Goal: Transaction & Acquisition: Purchase product/service

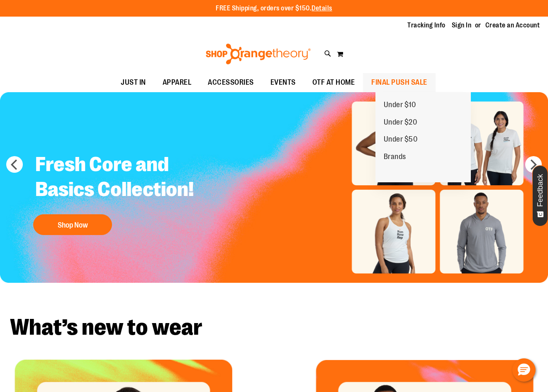
click at [428, 81] on span "FINAL PUSH SALE" at bounding box center [400, 82] width 56 height 19
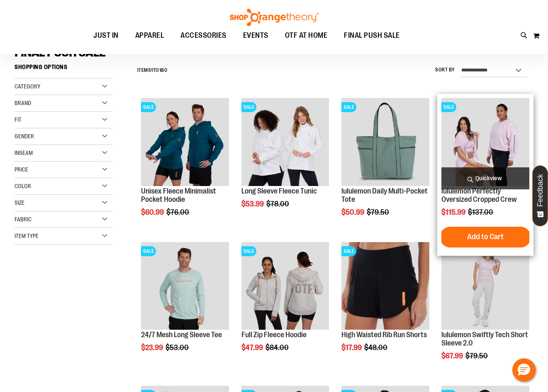
scroll to position [83, 0]
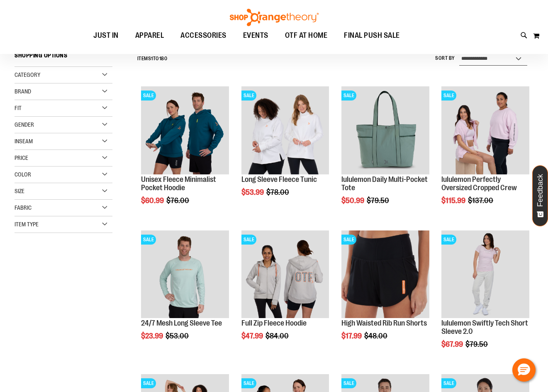
click at [485, 59] on select "**********" at bounding box center [494, 58] width 68 height 13
select select "*********"
click at [460, 52] on select "**********" at bounding box center [494, 58] width 68 height 13
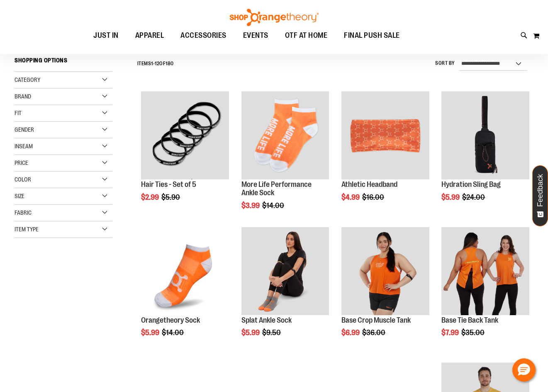
scroll to position [77, 0]
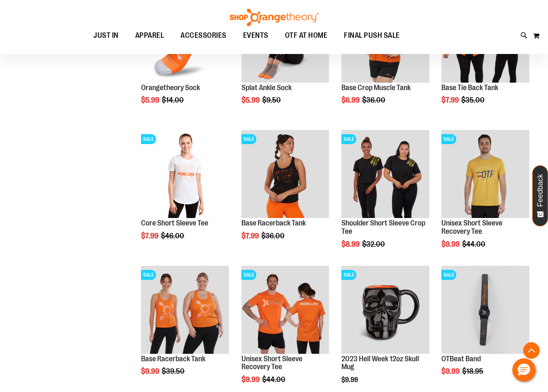
scroll to position [326, 0]
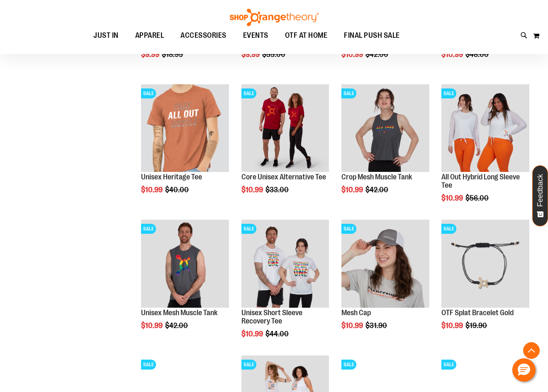
scroll to position [783, 0]
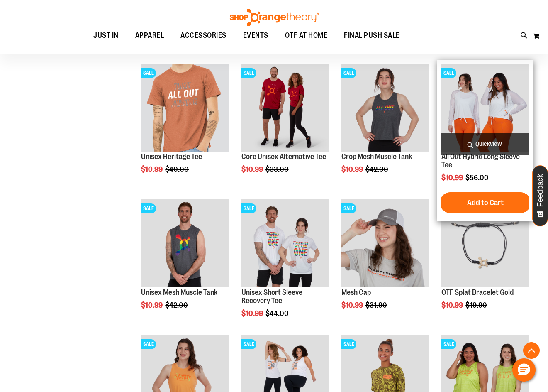
click at [492, 111] on img "product" at bounding box center [486, 108] width 88 height 88
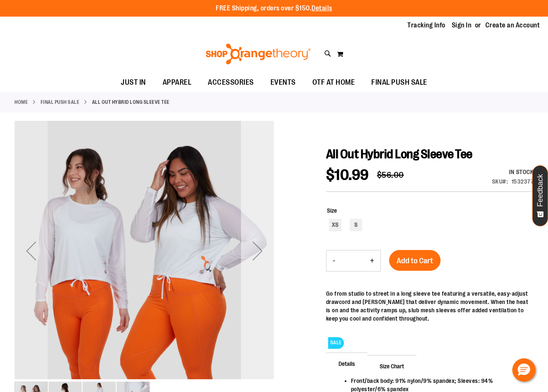
click at [255, 253] on div "Next" at bounding box center [257, 250] width 33 height 33
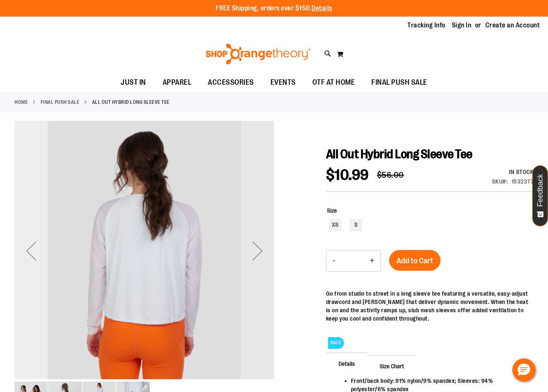
click at [42, 260] on div "Previous" at bounding box center [31, 250] width 33 height 33
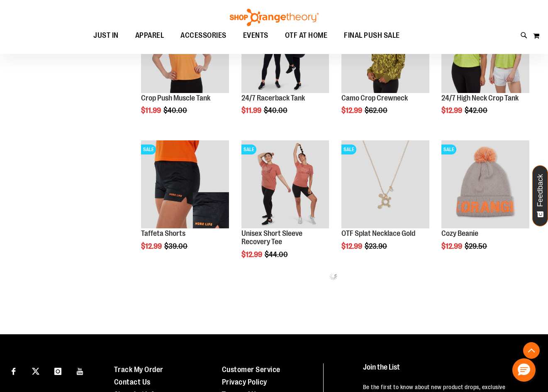
scroll to position [310, 0]
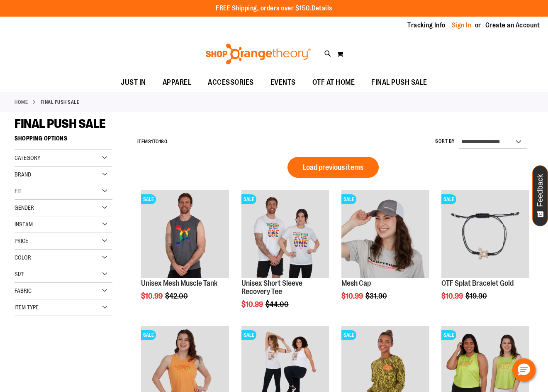
click at [459, 25] on link "Sign In" at bounding box center [462, 25] width 20 height 9
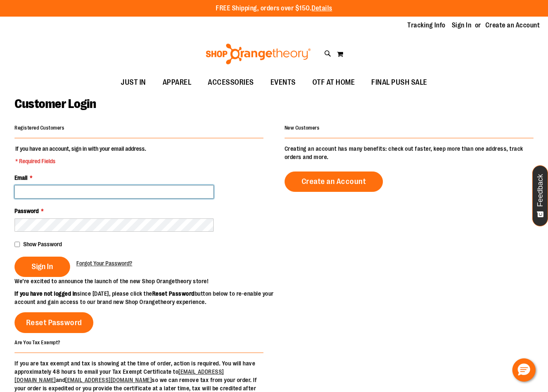
click at [108, 193] on input "Email *" at bounding box center [114, 191] width 199 height 13
type input "*"
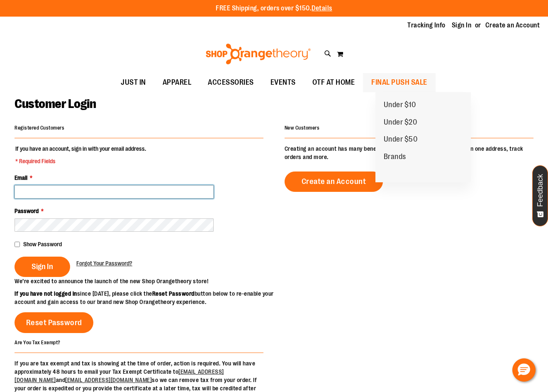
click at [396, 83] on span "FINAL PUSH SALE" at bounding box center [400, 82] width 56 height 19
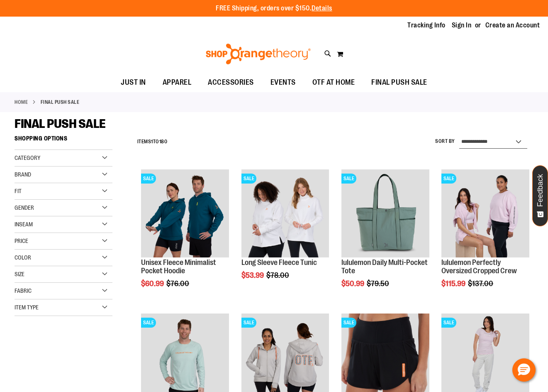
click at [496, 147] on select "**********" at bounding box center [494, 141] width 68 height 13
select select "*********"
click at [460, 135] on select "**********" at bounding box center [494, 141] width 68 height 13
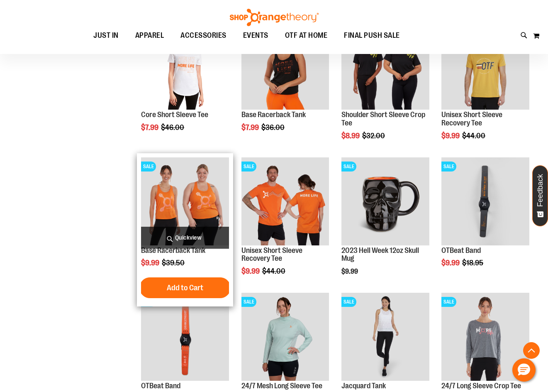
scroll to position [422, 0]
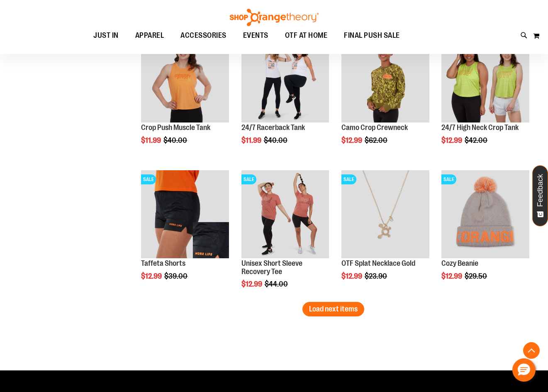
scroll to position [1086, 0]
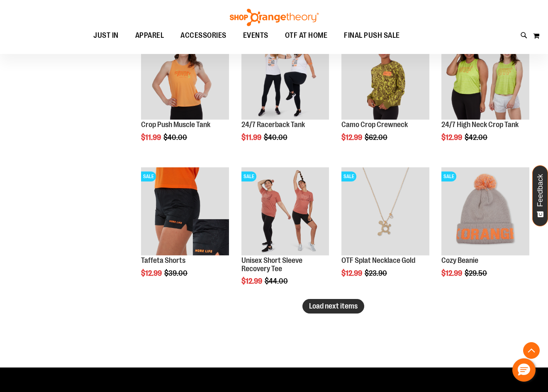
click at [330, 306] on span "Load next items" at bounding box center [333, 306] width 49 height 8
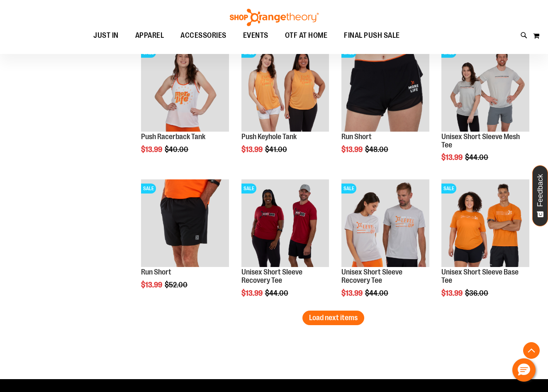
scroll to position [1501, 0]
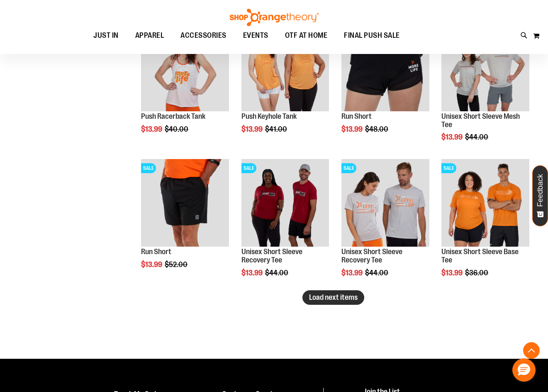
click at [320, 293] on span "Load next items" at bounding box center [333, 297] width 49 height 8
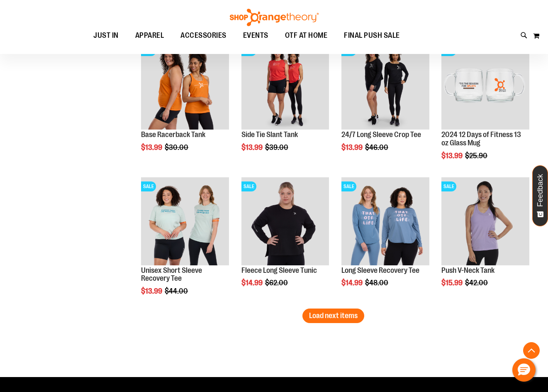
scroll to position [1999, 0]
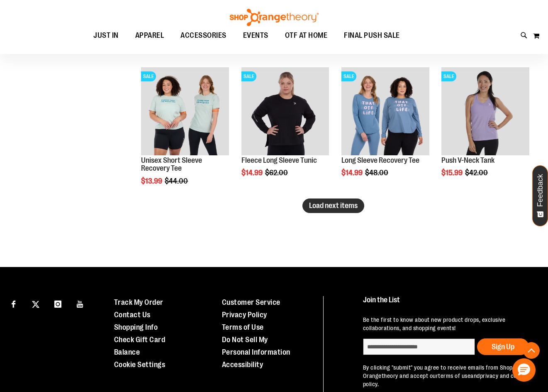
click at [334, 212] on button "Load next items" at bounding box center [334, 205] width 62 height 15
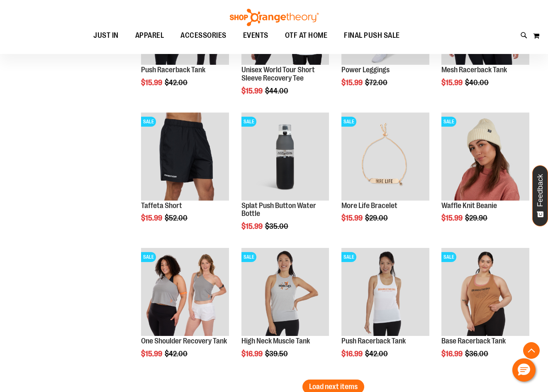
scroll to position [2290, 0]
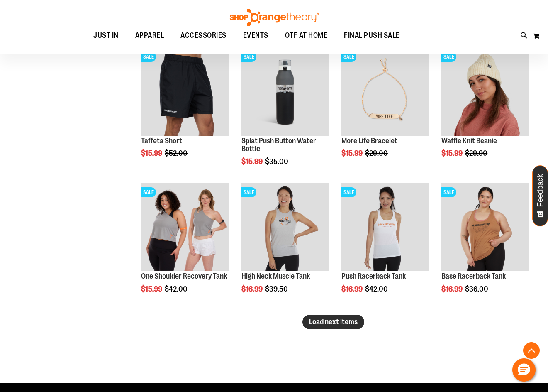
click at [336, 318] on span "Load next items" at bounding box center [333, 322] width 49 height 8
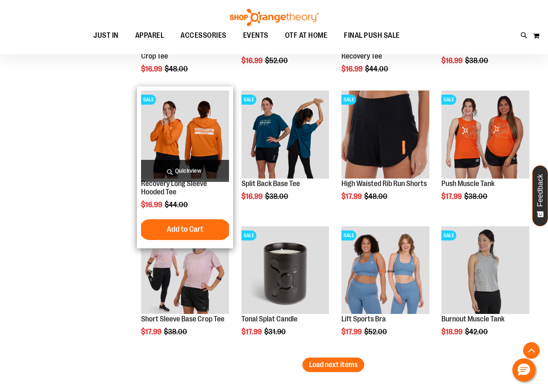
scroll to position [2654, 0]
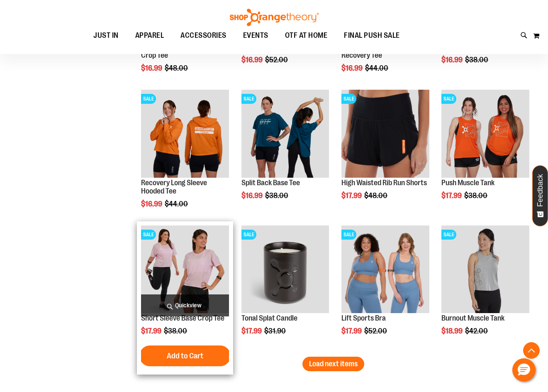
click at [221, 259] on img "product" at bounding box center [185, 269] width 88 height 88
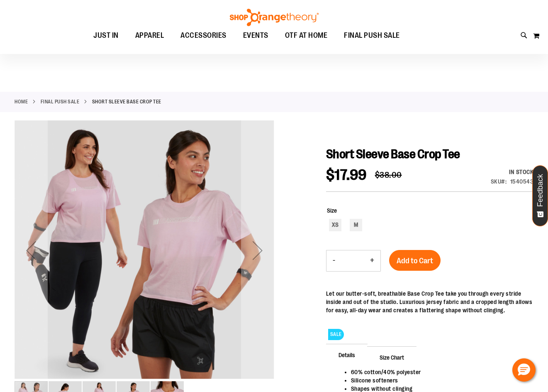
scroll to position [41, 0]
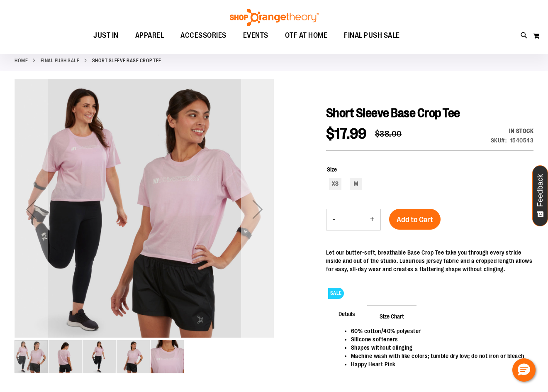
click at [258, 202] on div "Next" at bounding box center [257, 209] width 33 height 33
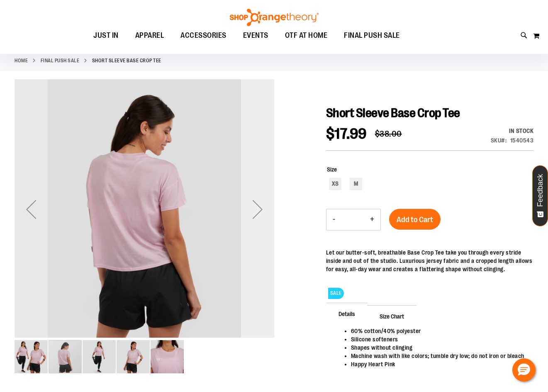
click at [258, 202] on div "Next" at bounding box center [257, 209] width 33 height 33
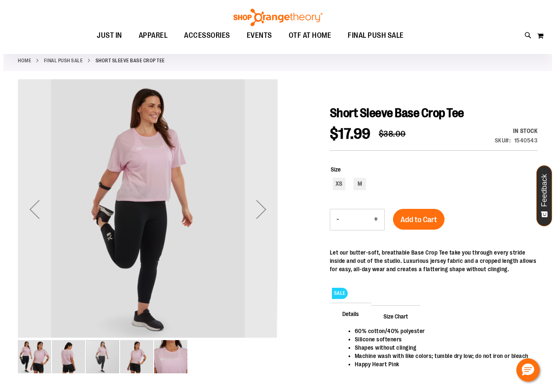
scroll to position [0, 0]
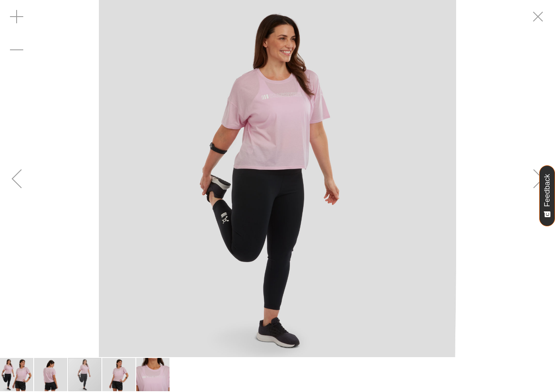
click at [277, 101] on img "carousel" at bounding box center [277, 178] width 357 height 357
drag, startPoint x: 288, startPoint y: 99, endPoint x: 141, endPoint y: 213, distance: 186.7
click at [141, 213] on img "carousel" at bounding box center [277, 178] width 357 height 357
click at [8, 12] on div "Zoom in" at bounding box center [16, 16] width 33 height 33
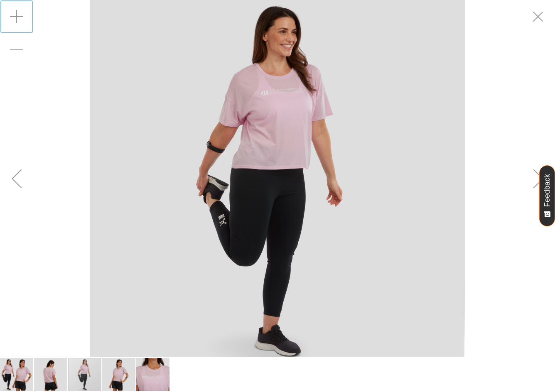
click at [8, 12] on div "Zoom in" at bounding box center [16, 16] width 33 height 33
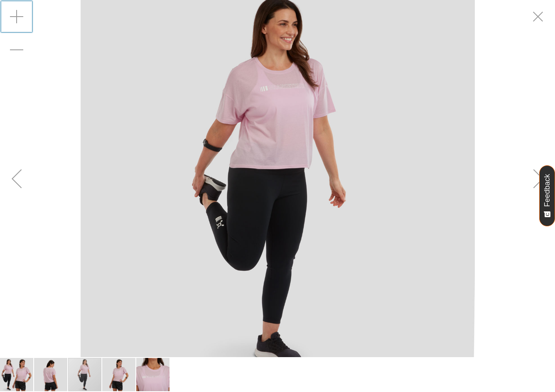
click at [8, 12] on div "Zoom in" at bounding box center [16, 16] width 33 height 33
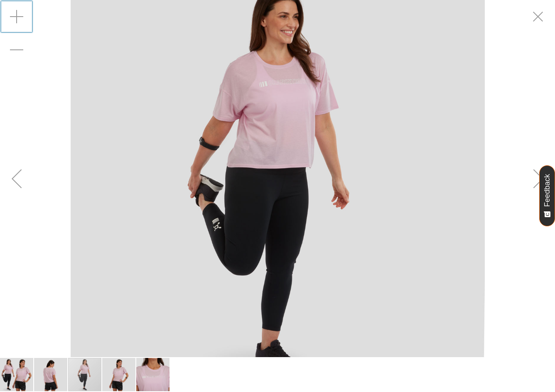
click at [8, 12] on div "Zoom in" at bounding box center [16, 16] width 33 height 33
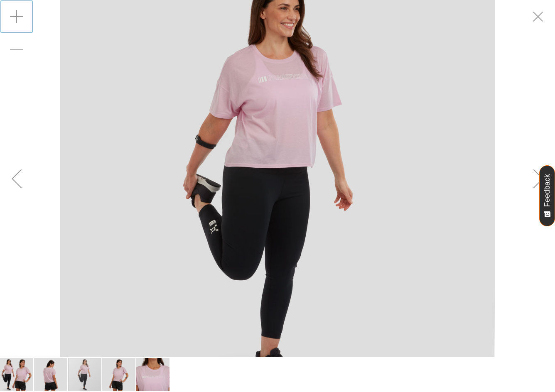
click at [8, 12] on div "Zoom in" at bounding box center [16, 16] width 33 height 33
drag, startPoint x: 8, startPoint y: 12, endPoint x: 9, endPoint y: 20, distance: 8.8
click at [9, 20] on div "Zoom in" at bounding box center [16, 16] width 33 height 33
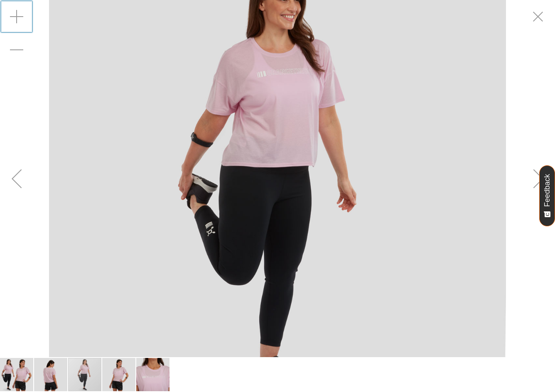
click at [9, 21] on div "Zoom in" at bounding box center [16, 16] width 33 height 33
click at [13, 21] on div "Zoom in" at bounding box center [16, 16] width 33 height 33
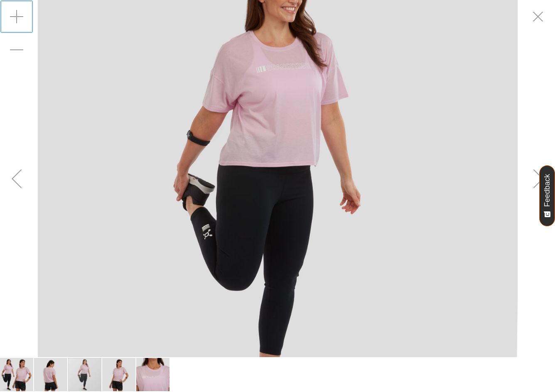
click at [13, 21] on div "Zoom in" at bounding box center [16, 16] width 33 height 33
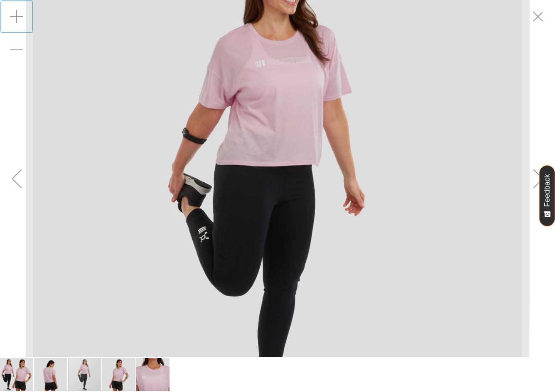
click at [13, 21] on div "Zoom in" at bounding box center [16, 16] width 33 height 33
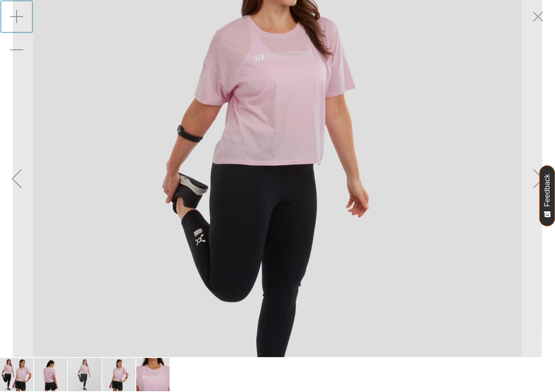
click at [13, 21] on div "Zoom in" at bounding box center [16, 16] width 33 height 33
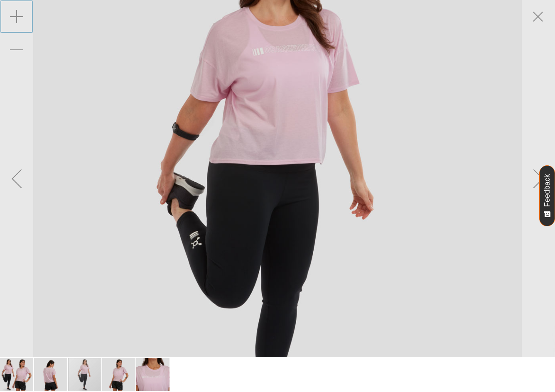
click at [13, 21] on div "Zoom in" at bounding box center [16, 16] width 33 height 33
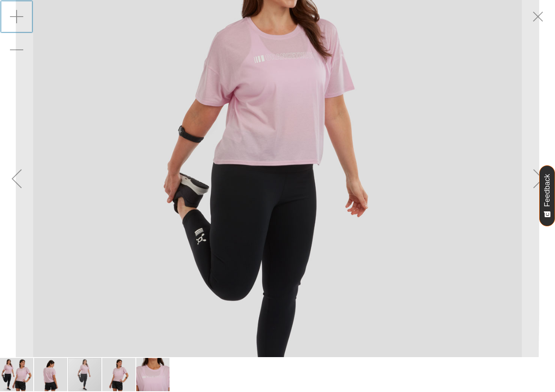
click at [478, 164] on img "carousel" at bounding box center [277, 178] width 523 height 523
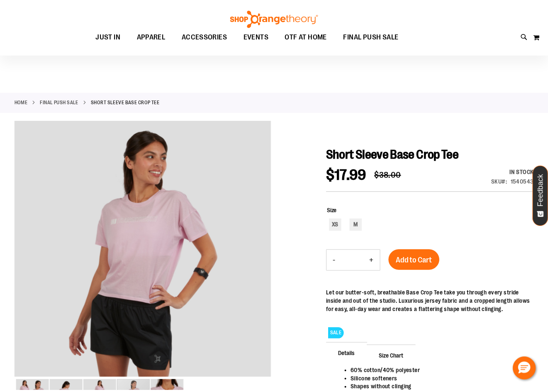
scroll to position [41, 0]
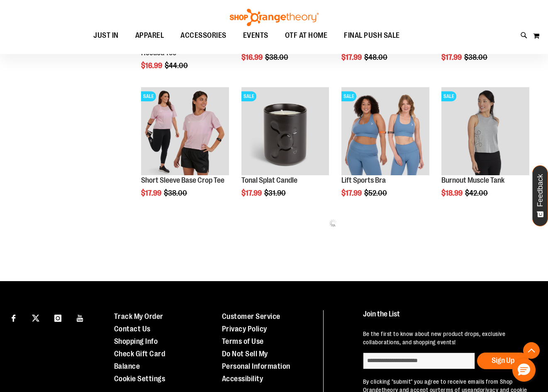
scroll to position [393, 0]
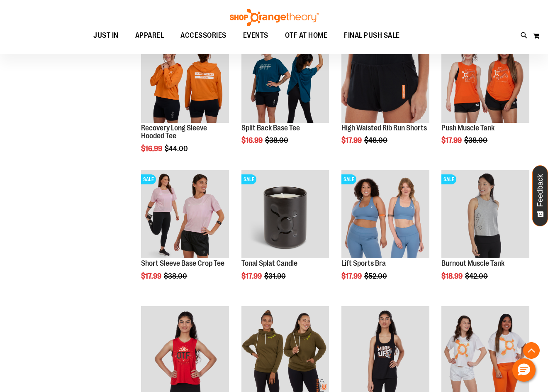
scroll to position [435, 0]
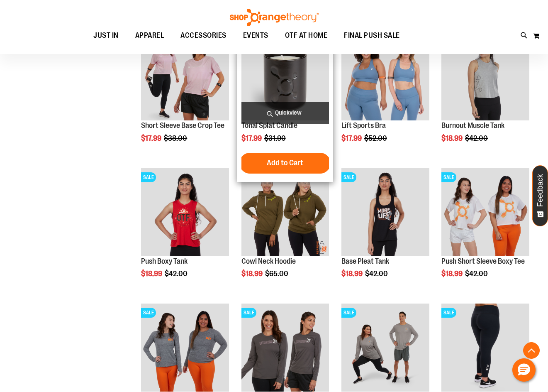
scroll to position [435, 0]
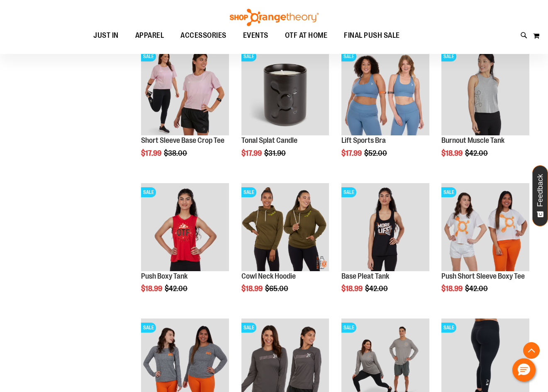
scroll to position [393, 0]
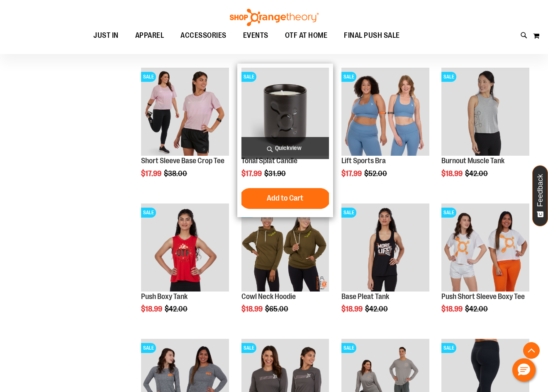
click at [289, 114] on img "product" at bounding box center [286, 112] width 88 height 88
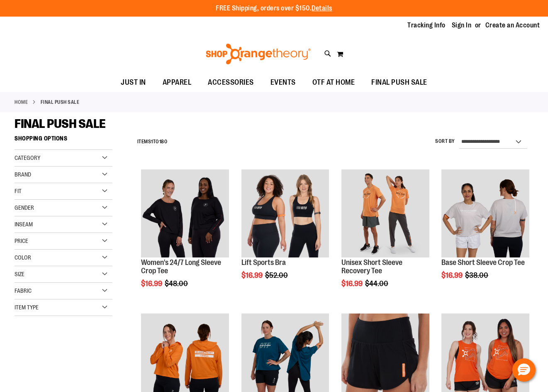
scroll to position [381, 0]
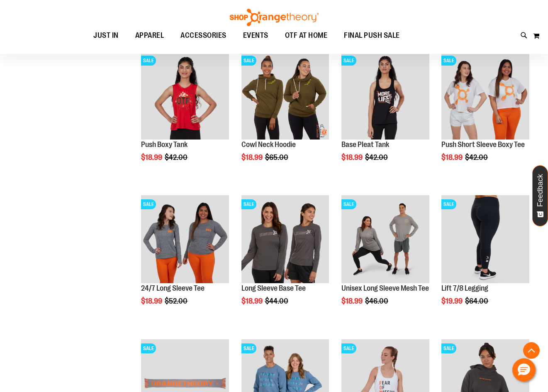
scroll to position [588, 0]
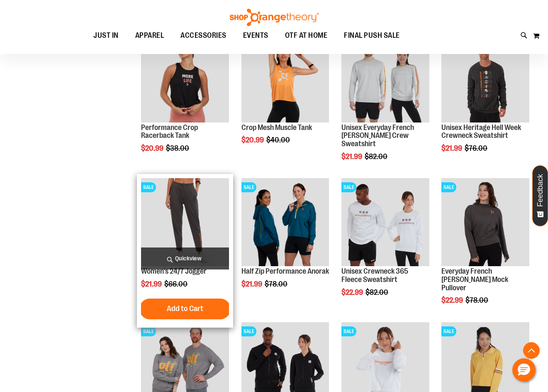
scroll to position [1003, 0]
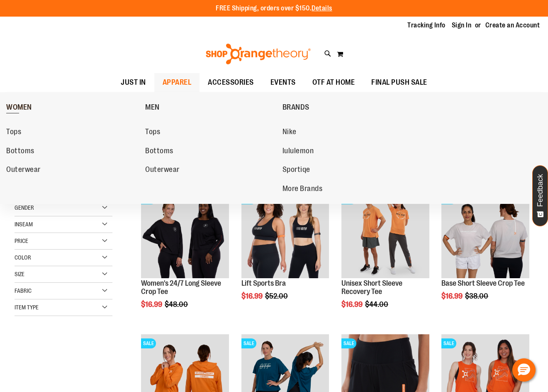
click at [23, 112] on span "WOMEN" at bounding box center [19, 108] width 26 height 10
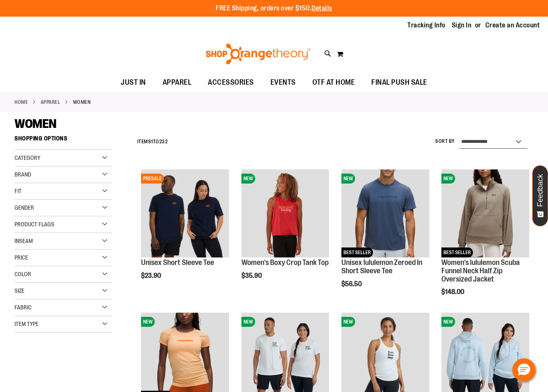
click at [485, 137] on select "**********" at bounding box center [494, 141] width 68 height 13
select select "*********"
click at [460, 135] on select "**********" at bounding box center [494, 141] width 68 height 13
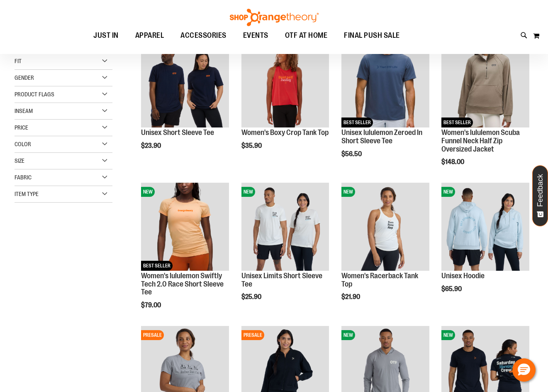
scroll to position [131, 0]
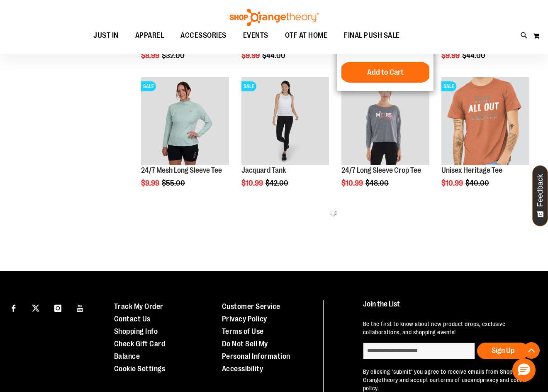
scroll to position [380, 0]
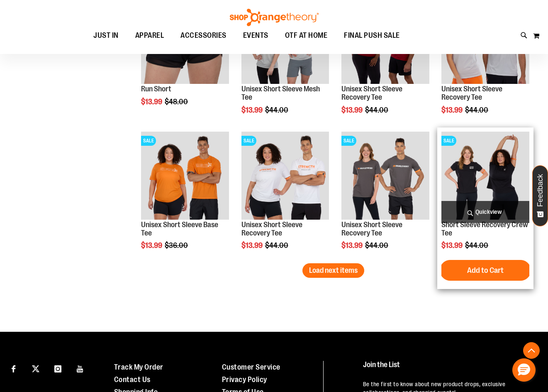
scroll to position [1194, 0]
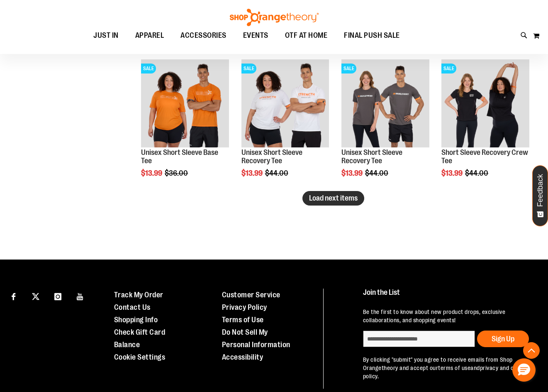
click at [347, 203] on button "Load next items" at bounding box center [334, 198] width 62 height 15
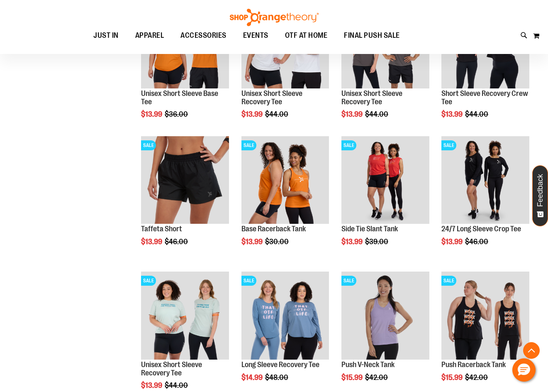
scroll to position [1277, 0]
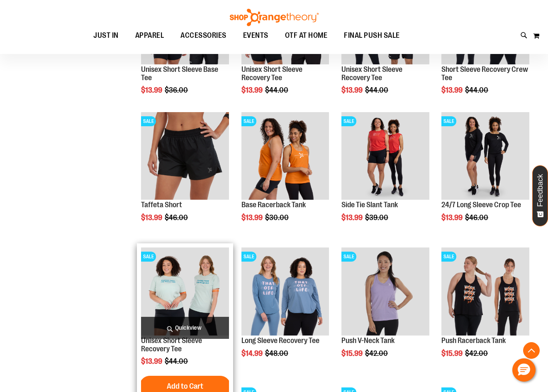
click at [181, 281] on img "product" at bounding box center [185, 291] width 88 height 88
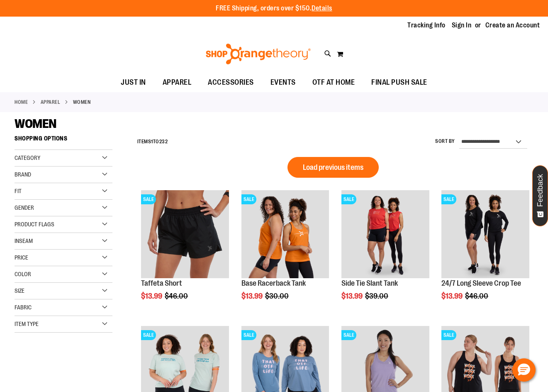
scroll to position [427, 0]
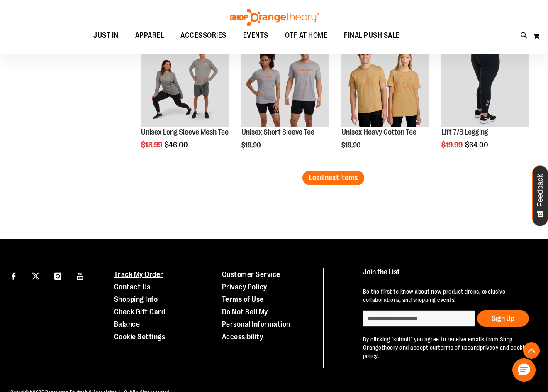
scroll to position [1254, 0]
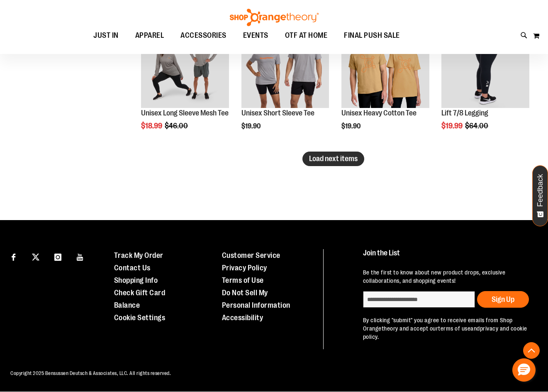
click at [356, 164] on button "Load next items" at bounding box center [334, 159] width 62 height 15
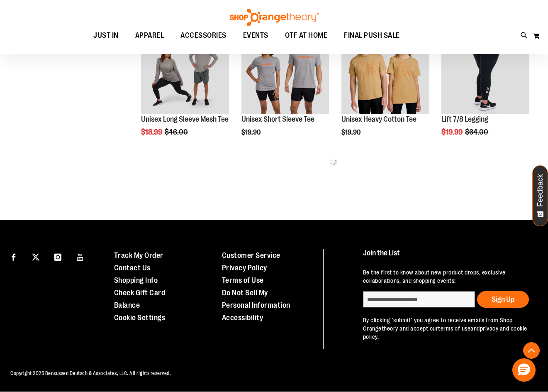
scroll to position [1254, 0]
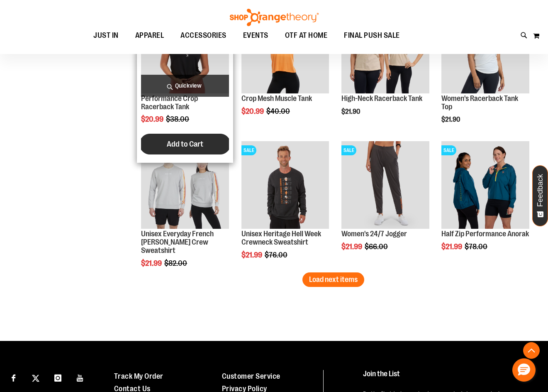
scroll to position [1586, 0]
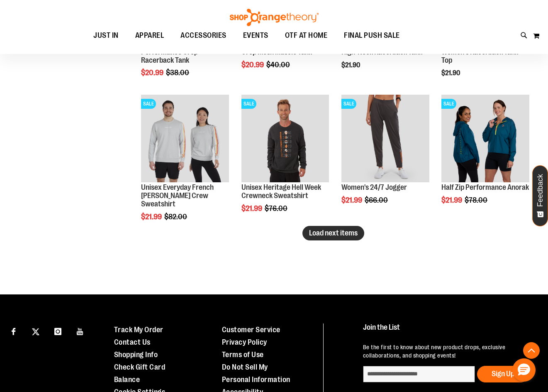
click at [323, 232] on span "Load next items" at bounding box center [333, 233] width 49 height 8
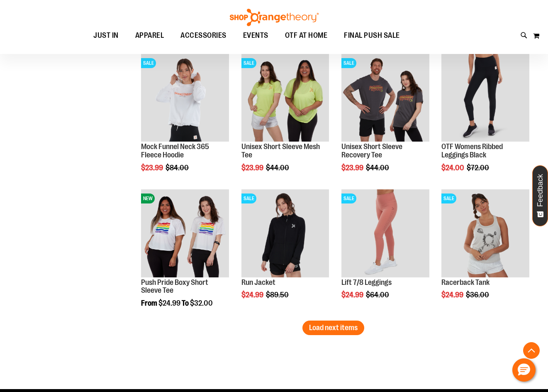
scroll to position [1918, 0]
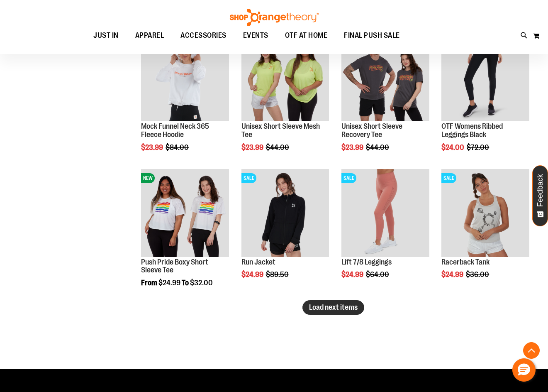
click at [347, 310] on span "Load next items" at bounding box center [333, 307] width 49 height 8
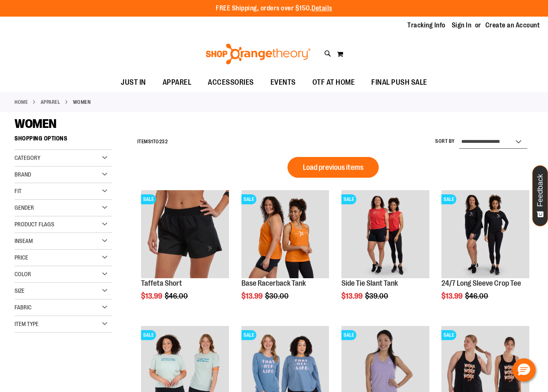
click at [495, 144] on select "**********" at bounding box center [494, 141] width 68 height 13
select select "**********"
click at [460, 135] on select "**********" at bounding box center [494, 141] width 68 height 13
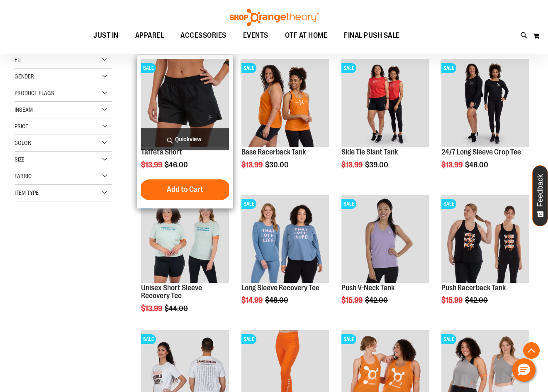
scroll to position [131, 0]
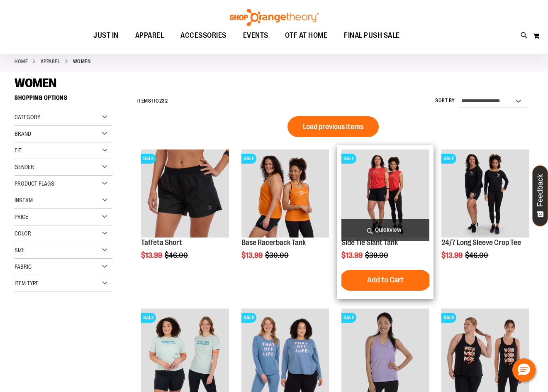
scroll to position [41, 0]
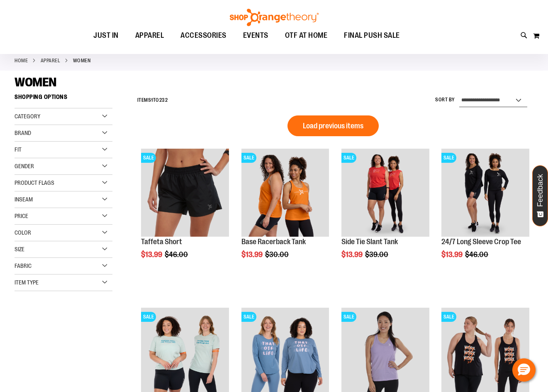
click at [525, 105] on select "**********" at bounding box center [494, 100] width 68 height 13
select select "**********"
click at [460, 94] on select "**********" at bounding box center [494, 100] width 68 height 13
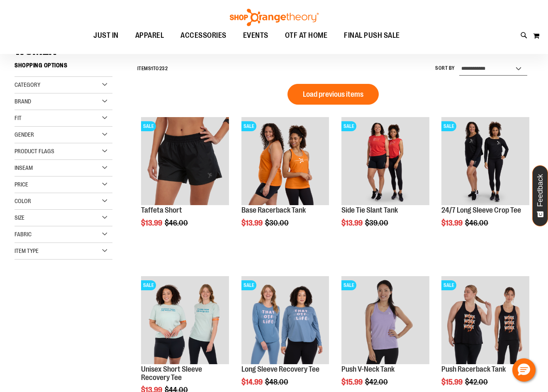
scroll to position [77, 0]
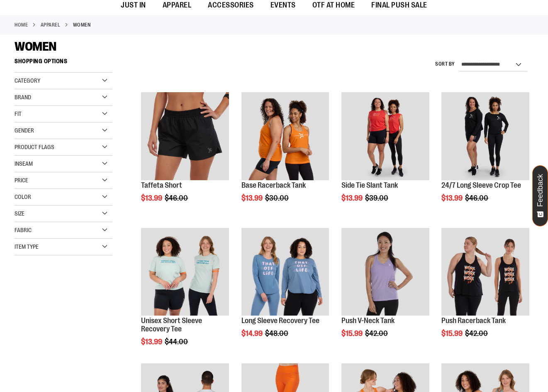
scroll to position [77, 0]
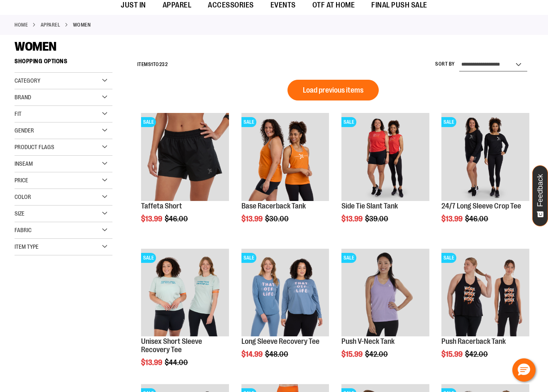
click at [509, 64] on select "**********" at bounding box center [494, 64] width 68 height 13
drag, startPoint x: 318, startPoint y: 84, endPoint x: 328, endPoint y: 86, distance: 10.3
click at [318, 83] on button "Load previous items" at bounding box center [333, 90] width 91 height 21
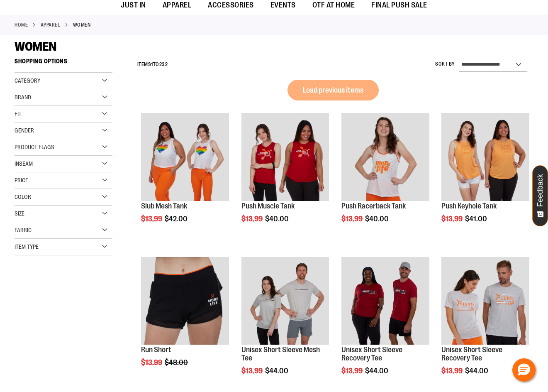
click at [511, 69] on select "**********" at bounding box center [494, 64] width 68 height 13
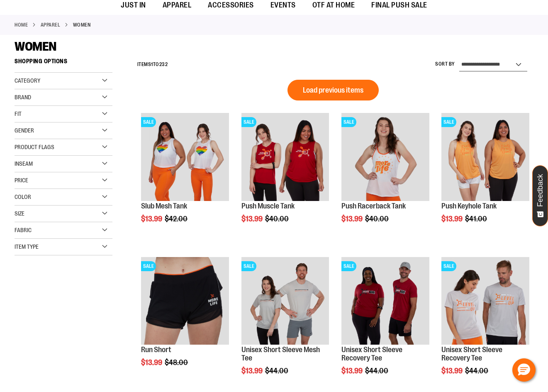
select select "**********"
click at [460, 58] on select "**********" at bounding box center [494, 64] width 68 height 13
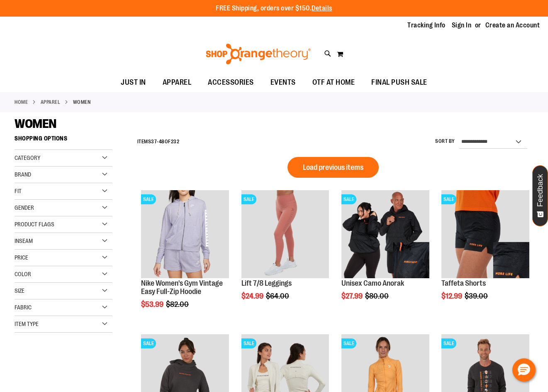
drag, startPoint x: 336, startPoint y: 164, endPoint x: 342, endPoint y: 137, distance: 27.5
click at [338, 164] on span "Load previous items" at bounding box center [333, 167] width 61 height 8
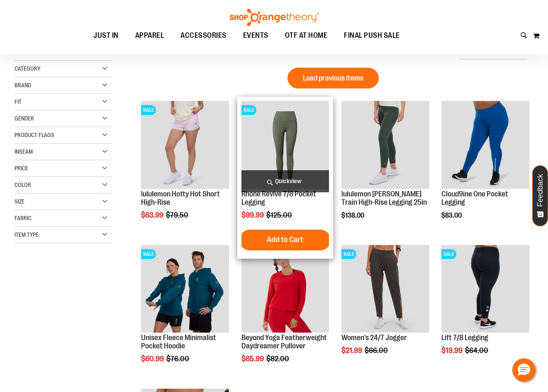
scroll to position [124, 0]
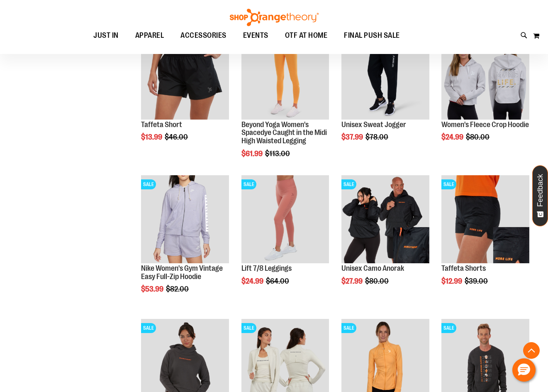
scroll to position [456, 0]
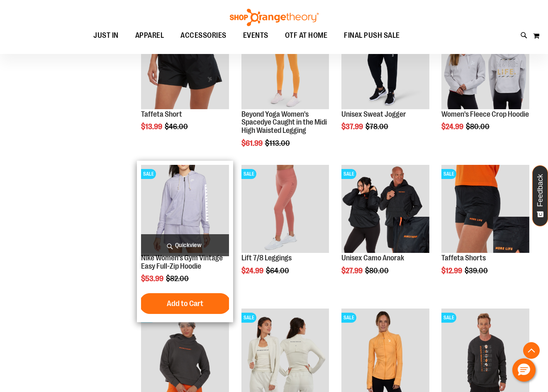
click at [209, 203] on img "product" at bounding box center [185, 209] width 88 height 88
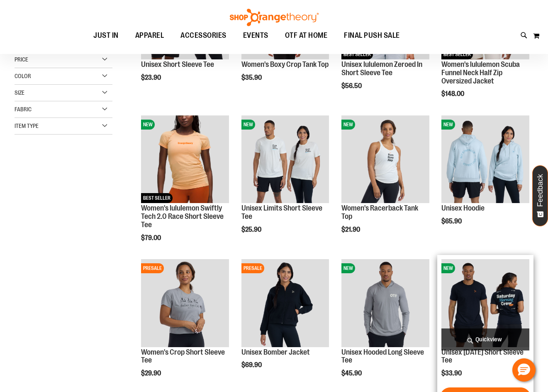
scroll to position [98, 0]
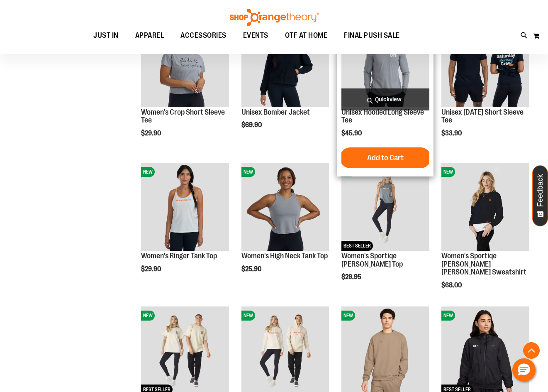
scroll to position [373, 0]
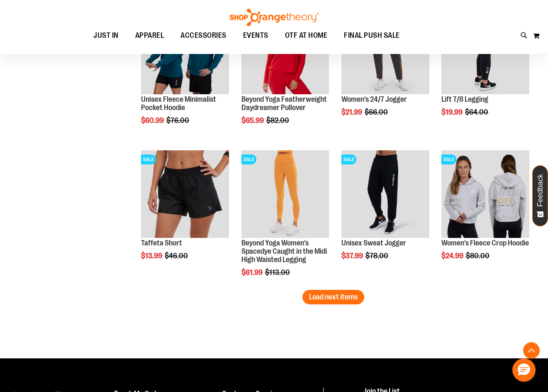
scroll to position [1078, 0]
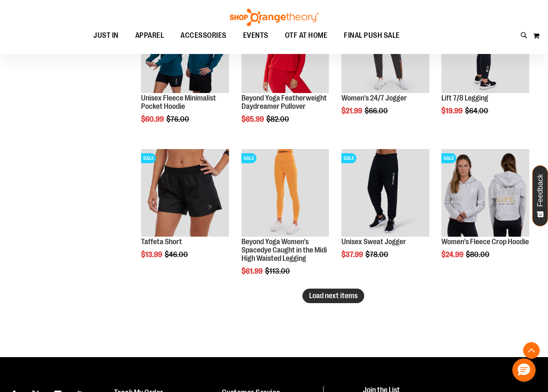
click at [336, 292] on span "Load next items" at bounding box center [333, 295] width 49 height 8
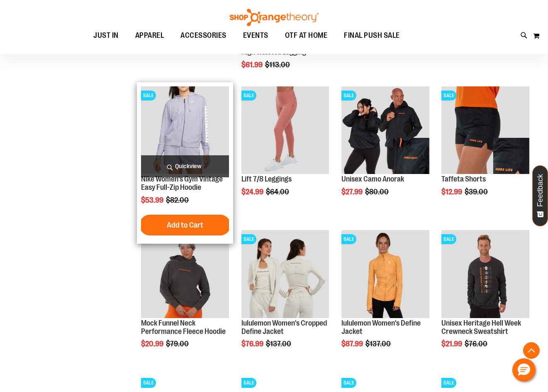
scroll to position [1328, 0]
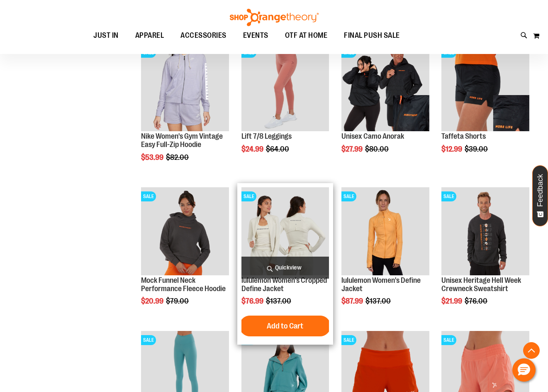
click at [313, 242] on img "product" at bounding box center [286, 231] width 88 height 88
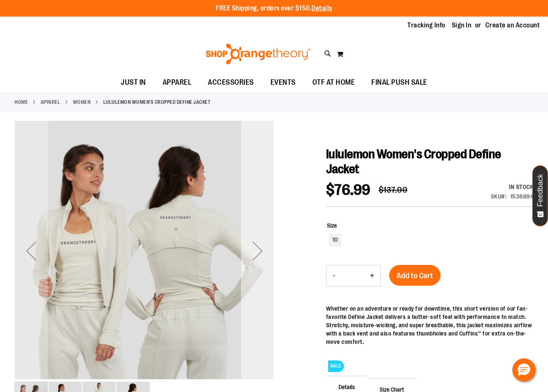
drag, startPoint x: 256, startPoint y: 247, endPoint x: 255, endPoint y: 252, distance: 4.7
click at [256, 247] on div "Next" at bounding box center [257, 250] width 33 height 33
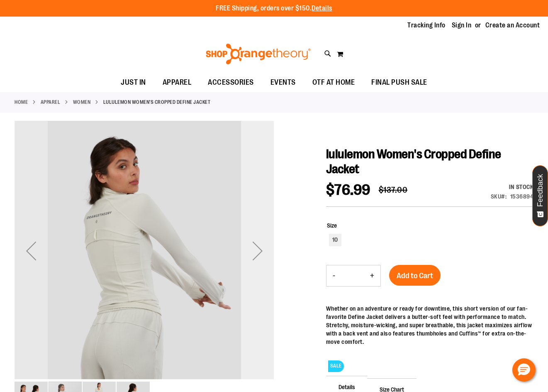
click at [262, 247] on div "Next" at bounding box center [257, 250] width 33 height 33
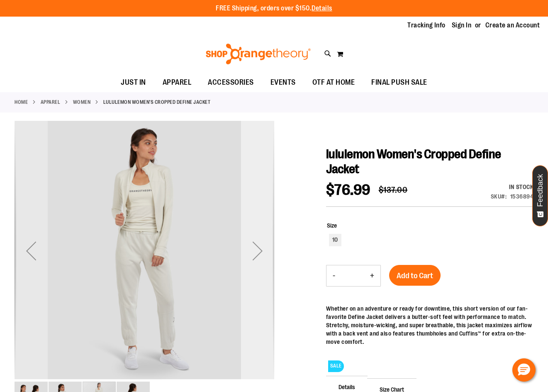
click at [259, 251] on div "Next" at bounding box center [257, 250] width 33 height 33
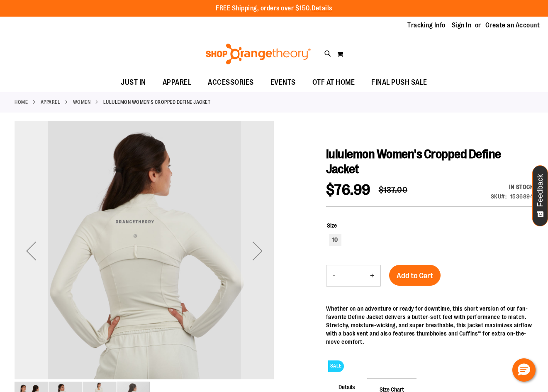
click at [34, 246] on div "Previous" at bounding box center [31, 250] width 33 height 33
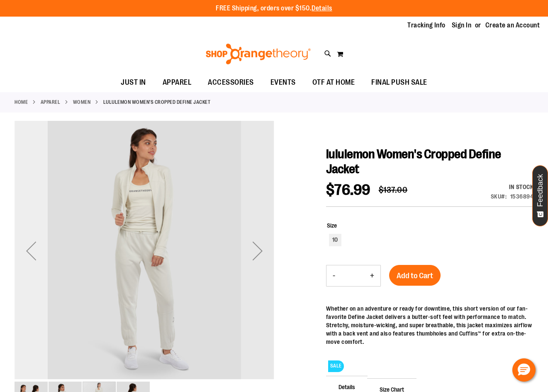
drag, startPoint x: 35, startPoint y: 249, endPoint x: 40, endPoint y: 250, distance: 4.7
click at [35, 249] on div "Previous" at bounding box center [31, 250] width 33 height 33
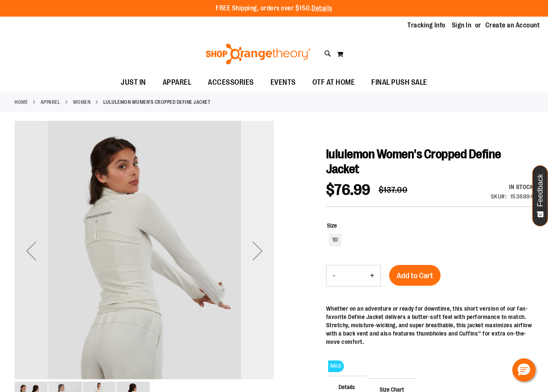
click at [258, 252] on div "Next" at bounding box center [257, 250] width 33 height 33
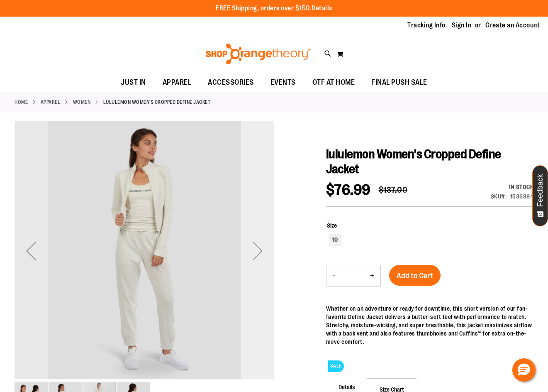
click at [255, 255] on div "Next" at bounding box center [257, 250] width 33 height 33
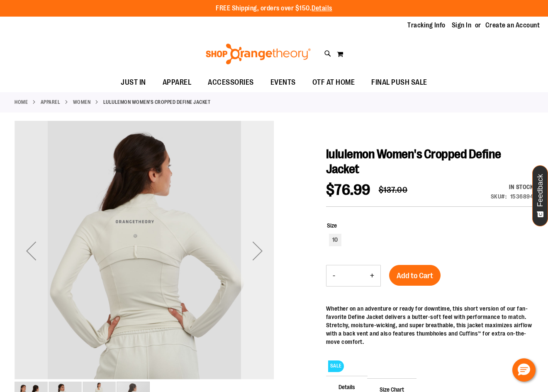
click at [260, 251] on div "Next" at bounding box center [257, 250] width 33 height 33
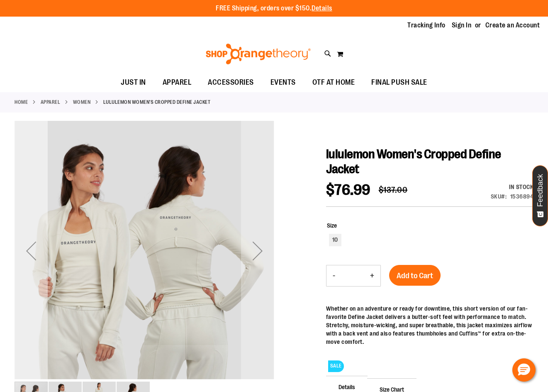
click at [34, 244] on div "Previous" at bounding box center [31, 250] width 33 height 33
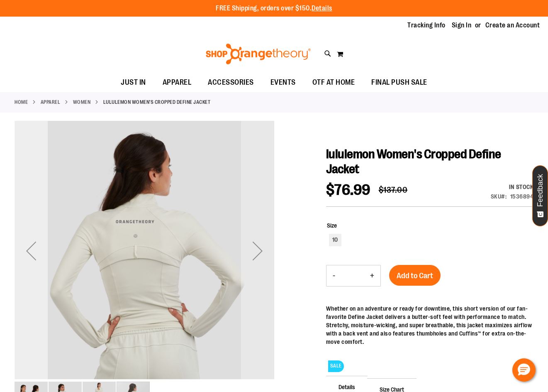
click at [34, 244] on div "Previous" at bounding box center [31, 250] width 33 height 33
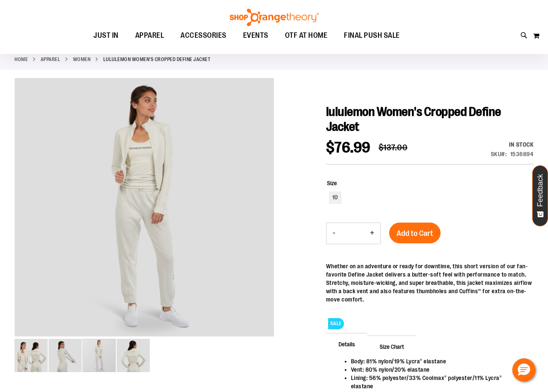
scroll to position [41, 0]
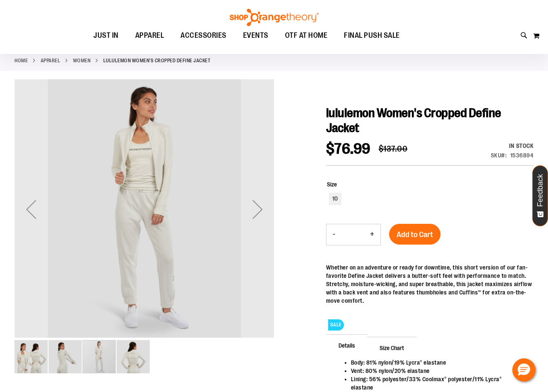
click at [65, 357] on img "image 2 of 4" at bounding box center [65, 356] width 33 height 33
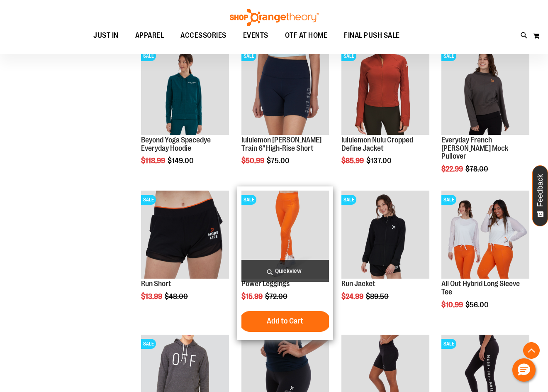
scroll to position [575, 0]
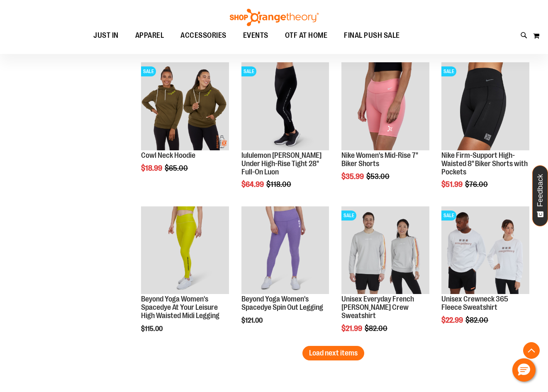
scroll to position [1139, 0]
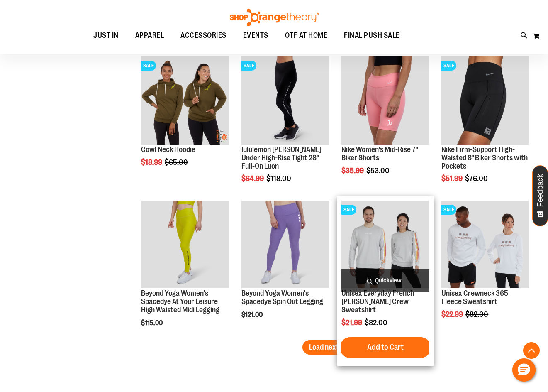
click at [421, 242] on img "product" at bounding box center [386, 244] width 88 height 88
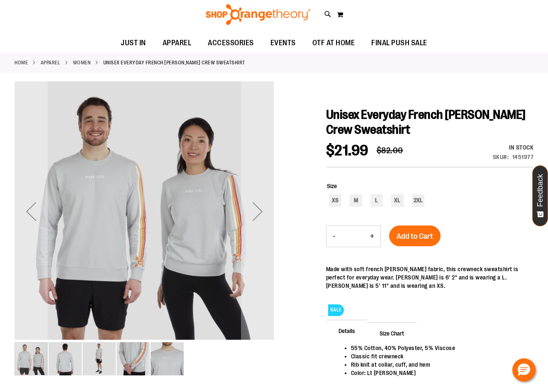
scroll to position [41, 0]
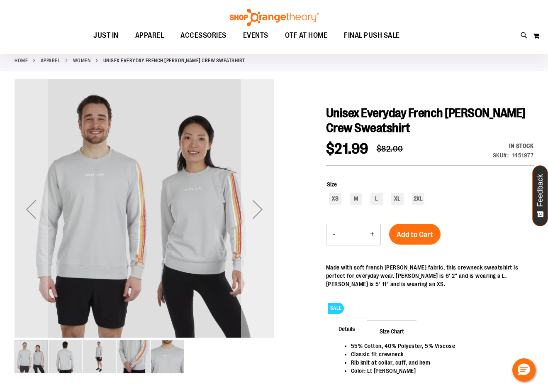
click at [267, 210] on div "Next" at bounding box center [257, 209] width 33 height 33
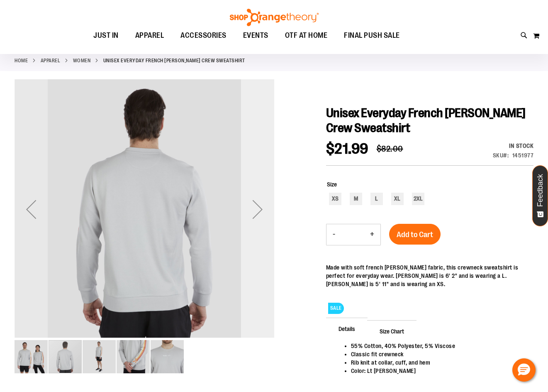
click at [267, 210] on div "Next" at bounding box center [257, 209] width 33 height 33
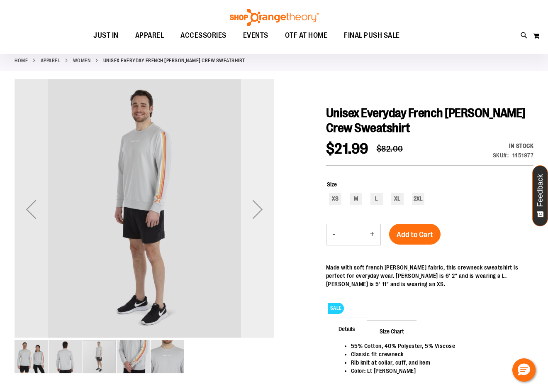
click at [267, 210] on div "Next" at bounding box center [257, 209] width 33 height 33
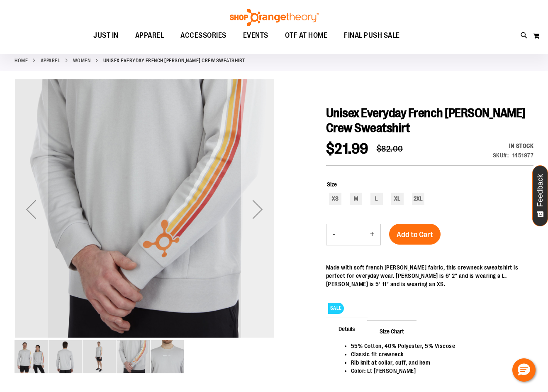
click at [267, 210] on div "Next" at bounding box center [257, 209] width 33 height 33
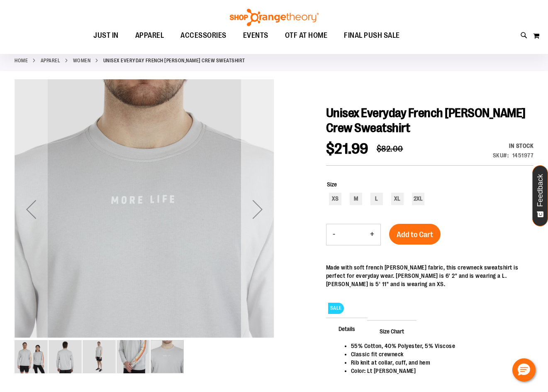
click at [267, 210] on div "Next" at bounding box center [257, 209] width 33 height 33
